Goal: Book appointment/travel/reservation

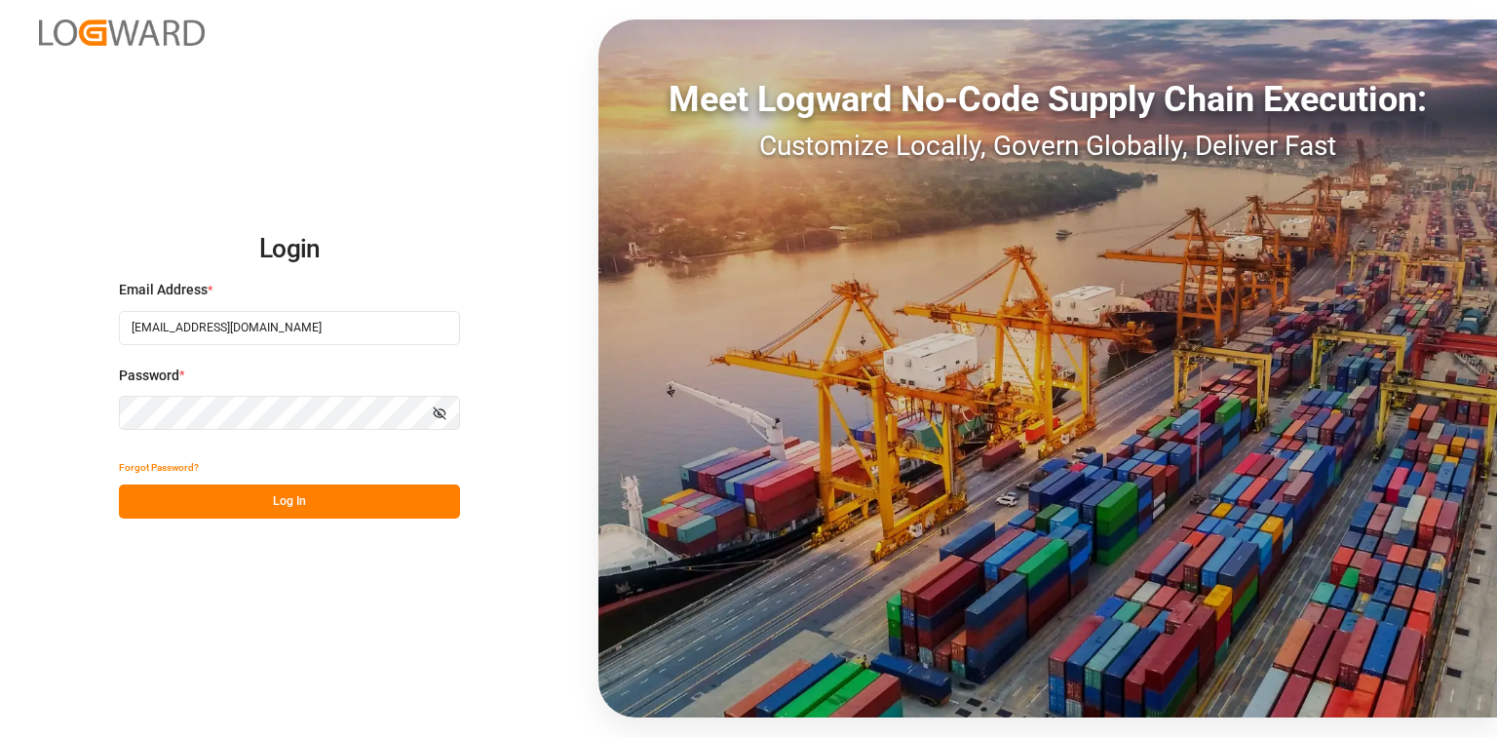
click at [327, 478] on div "Forgot Password?" at bounding box center [289, 467] width 341 height 34
click at [333, 492] on button "Log In" at bounding box center [289, 501] width 341 height 34
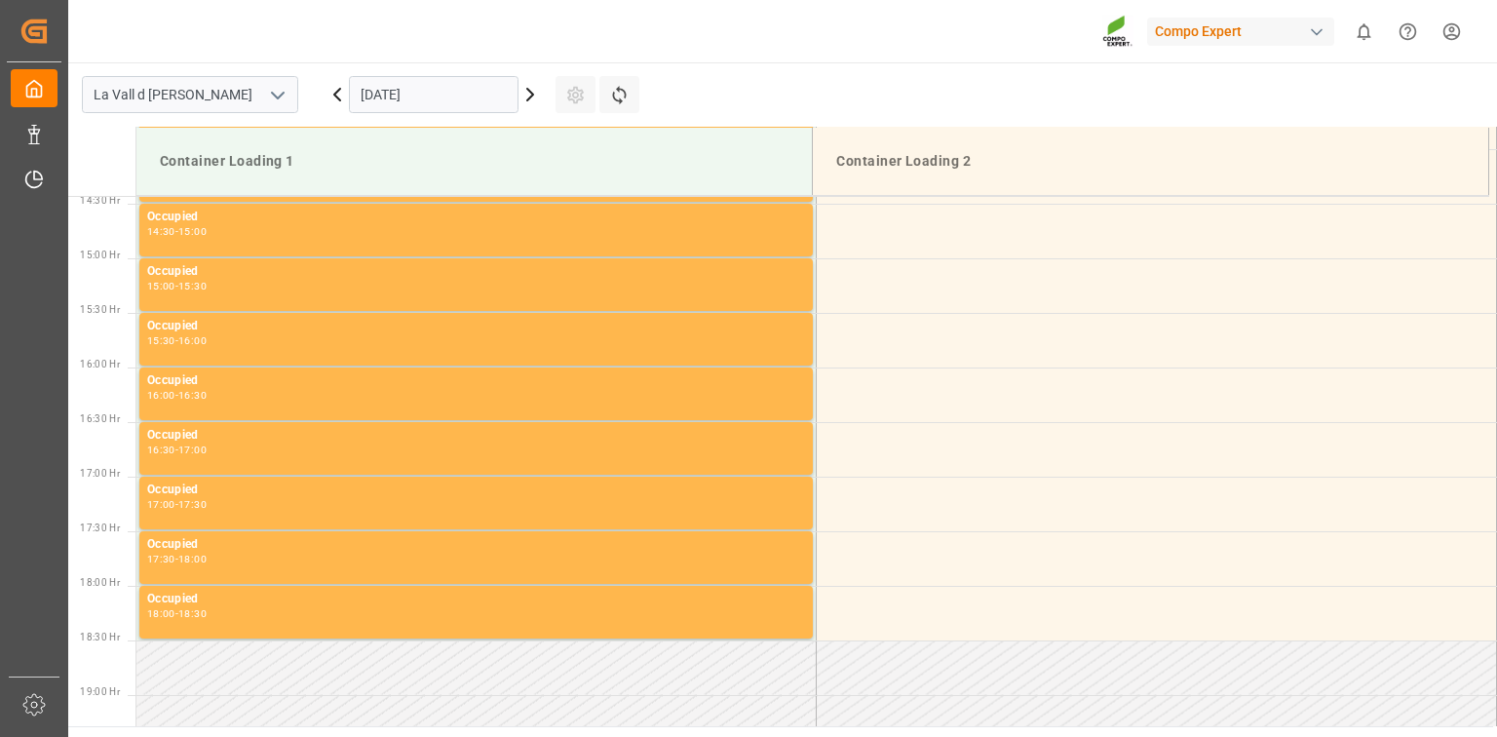
click at [459, 106] on input "[DATE]" at bounding box center [434, 94] width 170 height 37
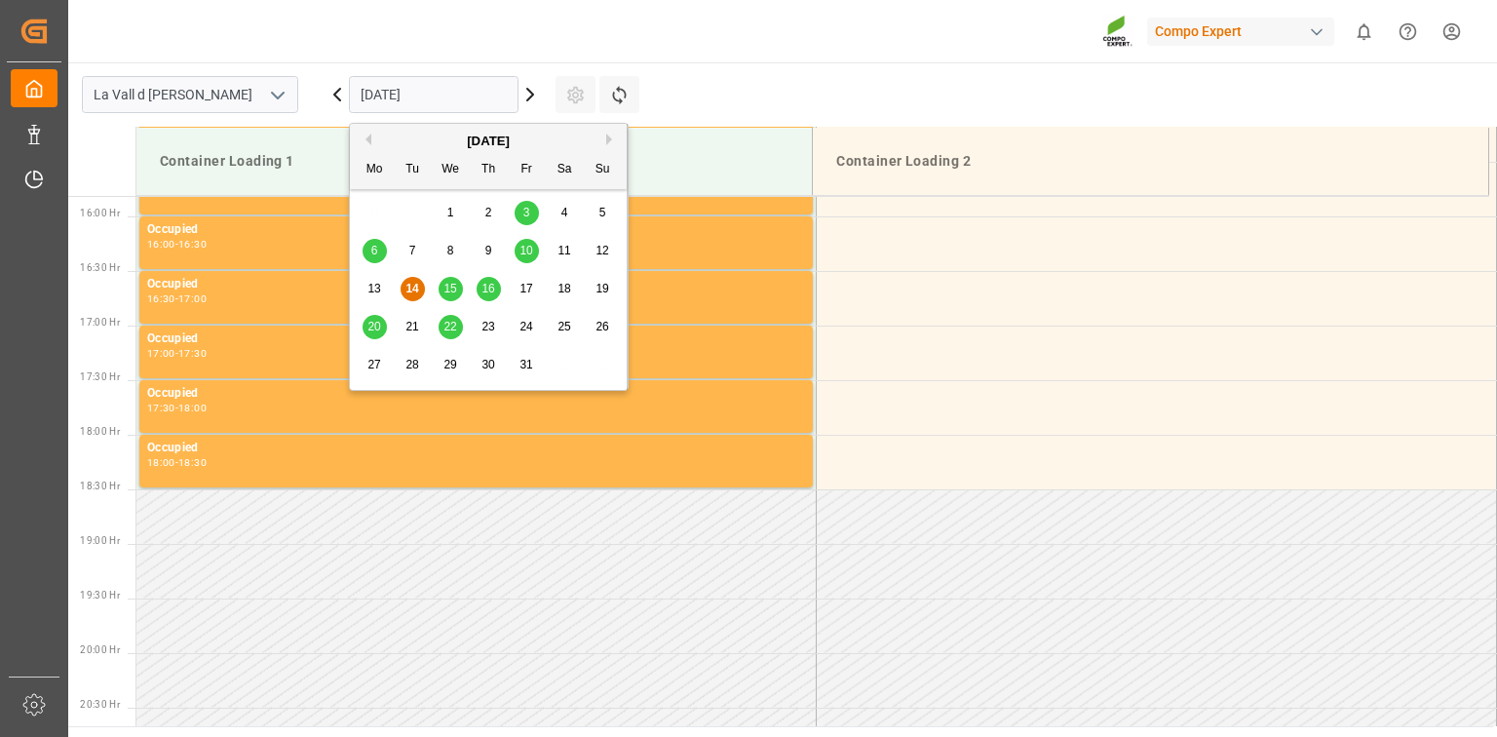
scroll to position [1734, 0]
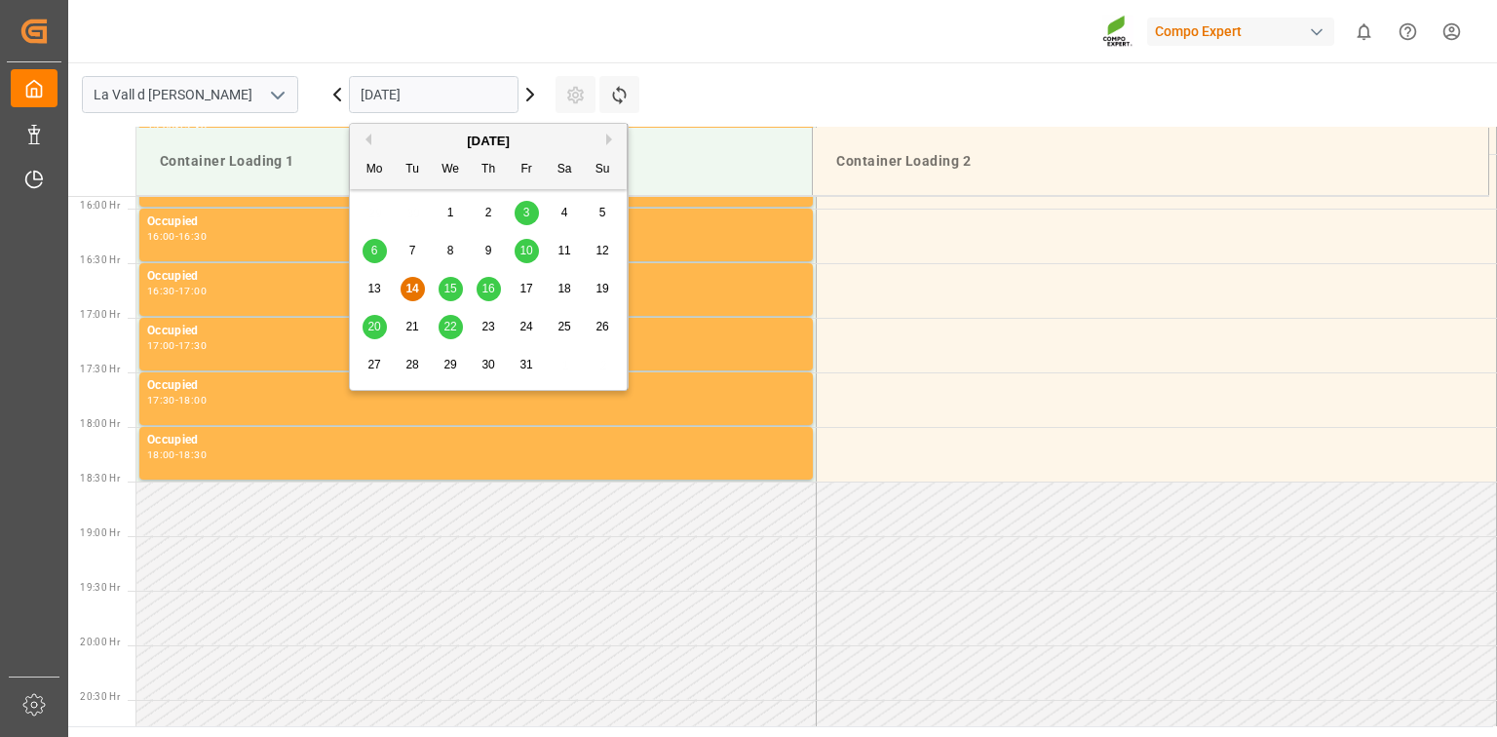
click at [385, 324] on div "20" at bounding box center [375, 327] width 24 height 23
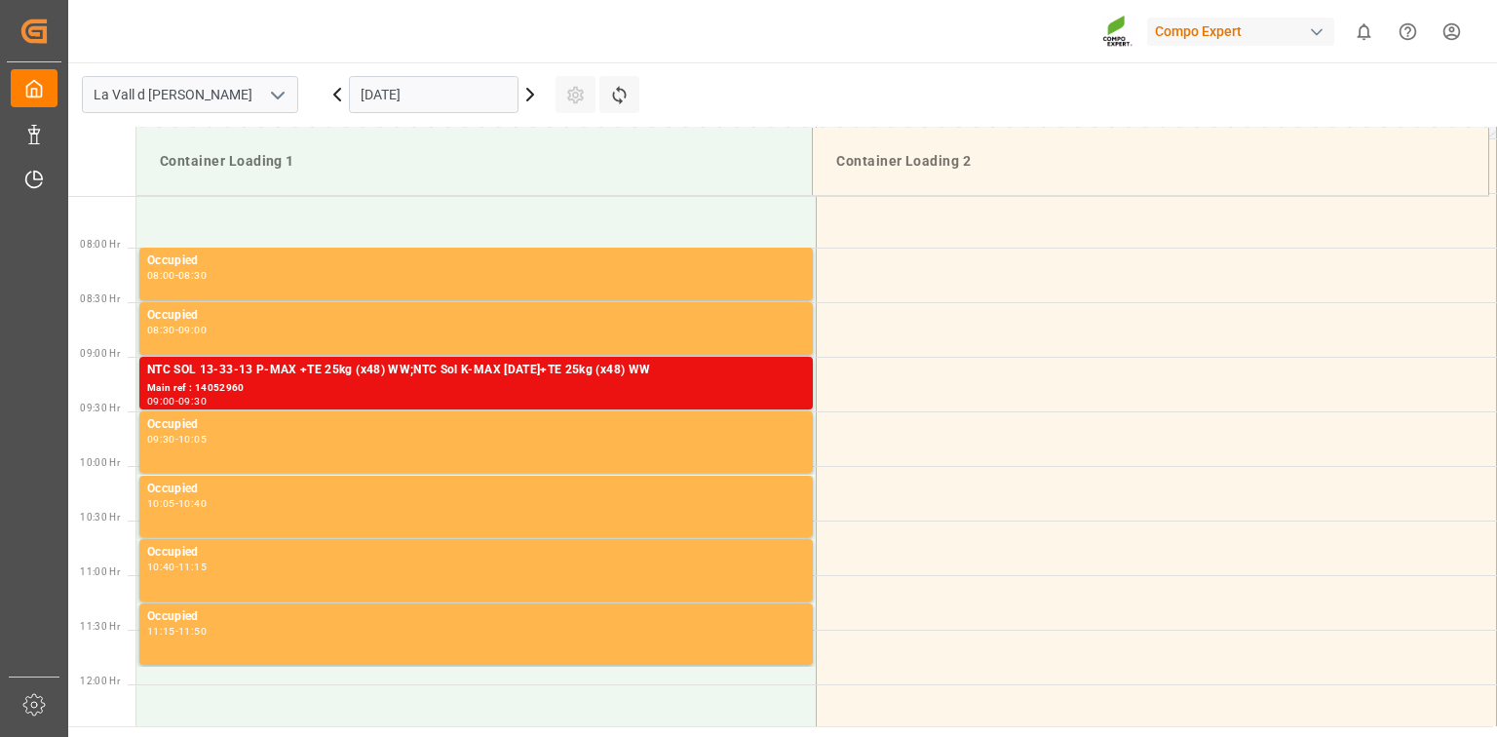
scroll to position [1422, 0]
